Goal: Complete application form: Complete application form

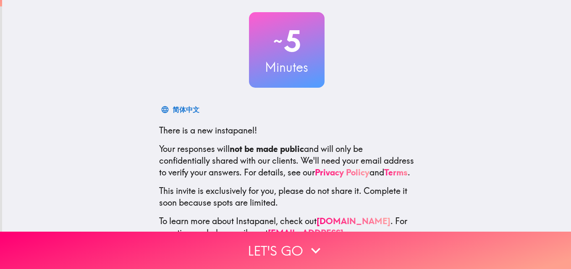
scroll to position [80, 0]
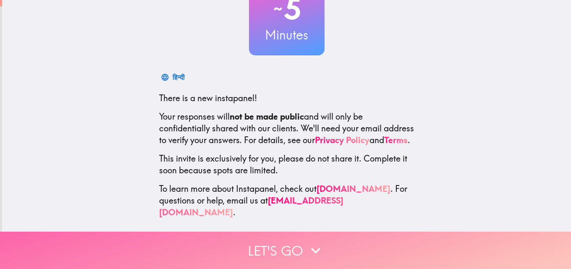
click at [284, 246] on button "Let's go" at bounding box center [285, 250] width 571 height 37
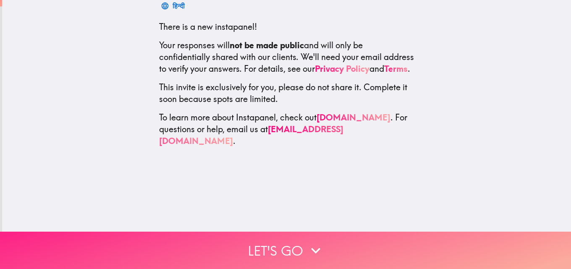
scroll to position [0, 0]
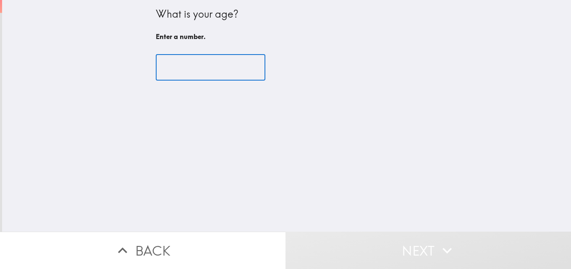
click at [188, 73] on input "number" at bounding box center [211, 68] width 110 height 26
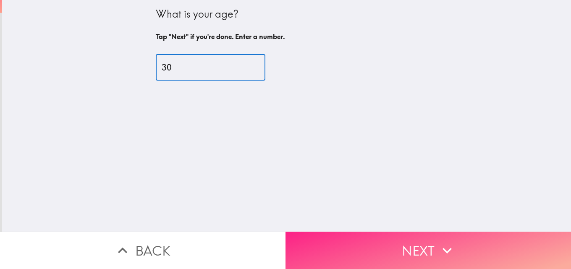
type input "30"
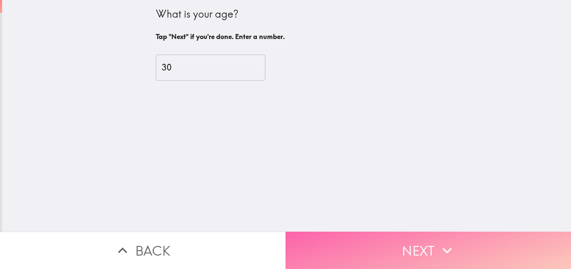
click at [398, 236] on button "Next" at bounding box center [427, 250] width 285 height 37
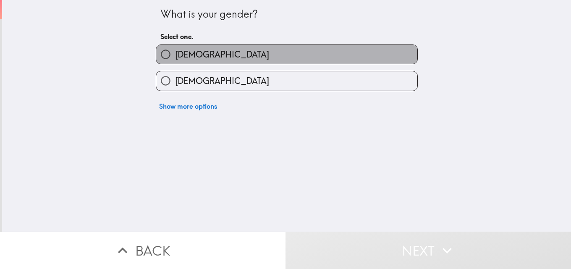
click at [355, 52] on label "[DEMOGRAPHIC_DATA]" at bounding box center [286, 54] width 261 height 19
click at [175, 52] on input "[DEMOGRAPHIC_DATA]" at bounding box center [165, 54] width 19 height 19
radio input "true"
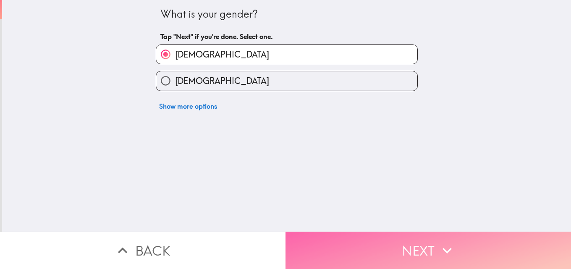
click at [381, 244] on button "Next" at bounding box center [427, 250] width 285 height 37
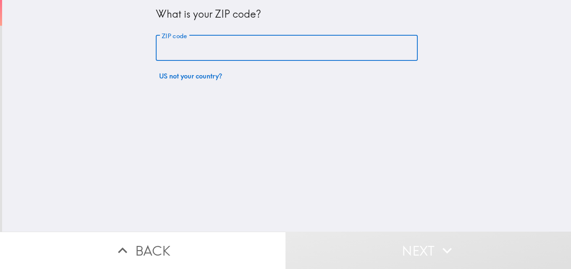
click at [352, 48] on input "ZIP code" at bounding box center [287, 48] width 262 height 26
type input "77078"
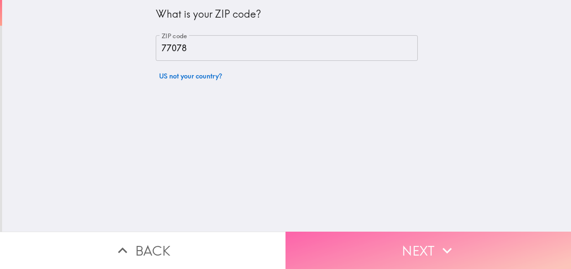
click at [378, 237] on button "Next" at bounding box center [427, 250] width 285 height 37
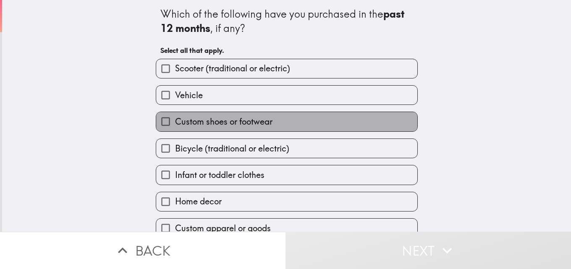
click at [306, 123] on label "Custom shoes or footwear" at bounding box center [286, 121] width 261 height 19
click at [175, 123] on input "Custom shoes or footwear" at bounding box center [165, 121] width 19 height 19
checkbox input "true"
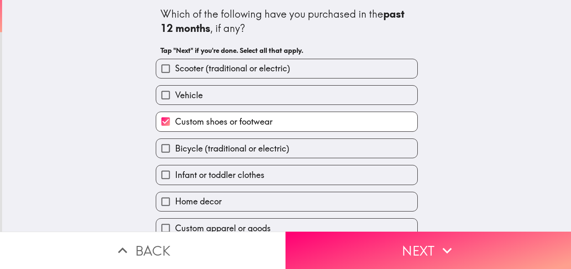
scroll to position [39, 0]
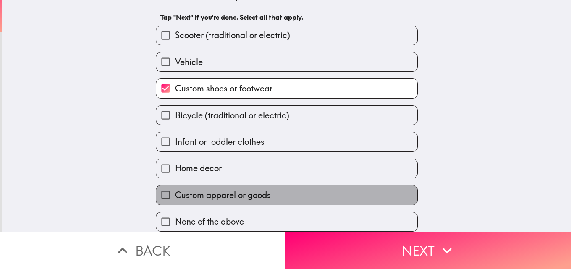
click at [273, 189] on label "Custom apparel or goods" at bounding box center [286, 195] width 261 height 19
click at [175, 189] on input "Custom apparel or goods" at bounding box center [165, 195] width 19 height 19
checkbox input "true"
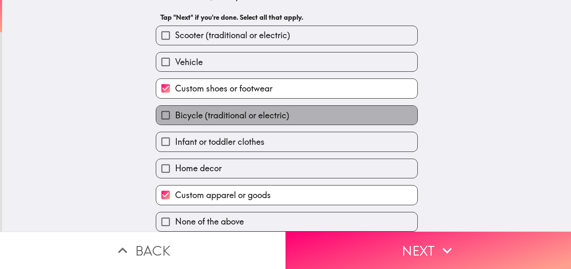
click at [278, 110] on span "Bicycle (traditional or electric)" at bounding box center [232, 116] width 114 height 12
click at [175, 110] on input "Bicycle (traditional or electric)" at bounding box center [165, 115] width 19 height 19
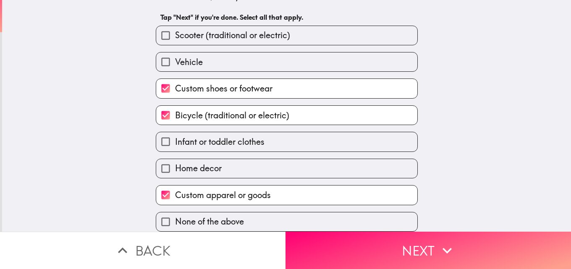
click at [278, 110] on span "Bicycle (traditional or electric)" at bounding box center [232, 116] width 114 height 12
click at [175, 110] on input "Bicycle (traditional or electric)" at bounding box center [165, 115] width 19 height 19
checkbox input "false"
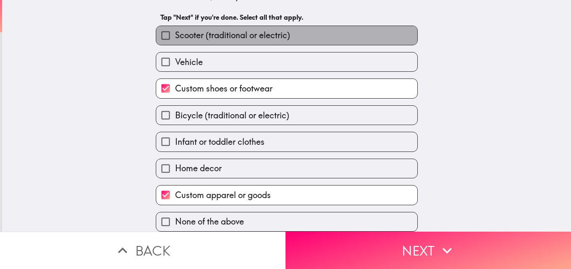
click at [280, 29] on span "Scooter (traditional or electric)" at bounding box center [232, 35] width 115 height 12
click at [175, 28] on input "Scooter (traditional or electric)" at bounding box center [165, 35] width 19 height 19
checkbox input "true"
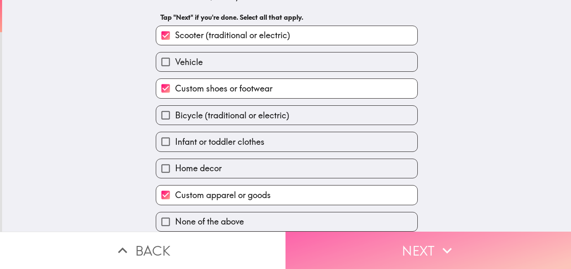
click at [348, 242] on button "Next" at bounding box center [427, 250] width 285 height 37
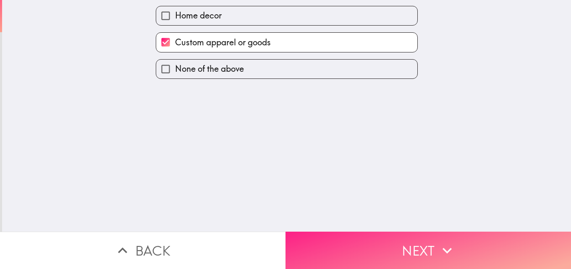
scroll to position [0, 0]
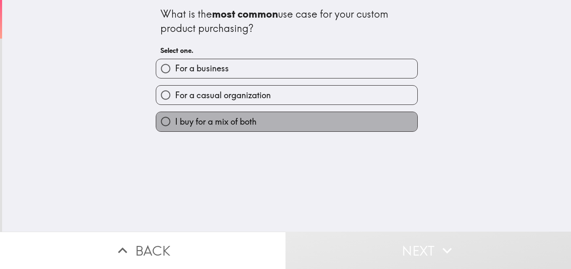
click at [283, 124] on label "I buy for a mix of both" at bounding box center [286, 121] width 261 height 19
click at [175, 124] on input "I buy for a mix of both" at bounding box center [165, 121] width 19 height 19
radio input "true"
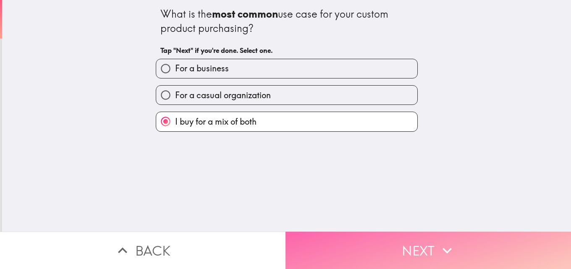
click at [370, 244] on button "Next" at bounding box center [427, 250] width 285 height 37
